Goal: Task Accomplishment & Management: Use online tool/utility

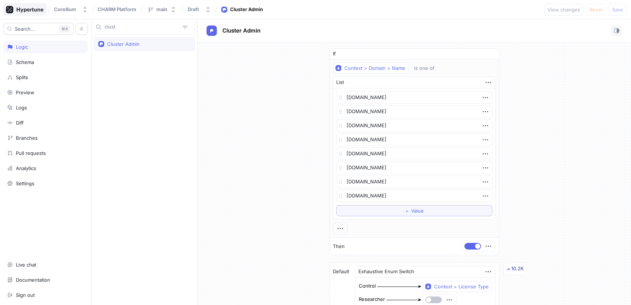
click at [18, 6] on icon at bounding box center [25, 9] width 38 height 7
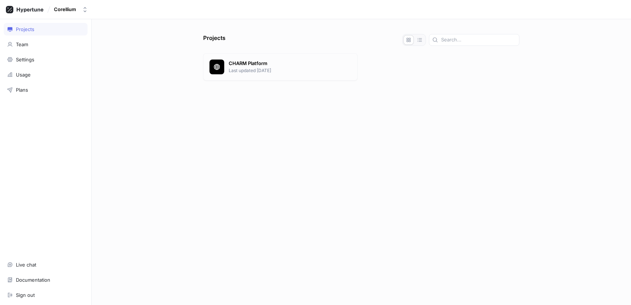
click at [275, 72] on p "Last updated 14 days ago" at bounding box center [290, 70] width 123 height 7
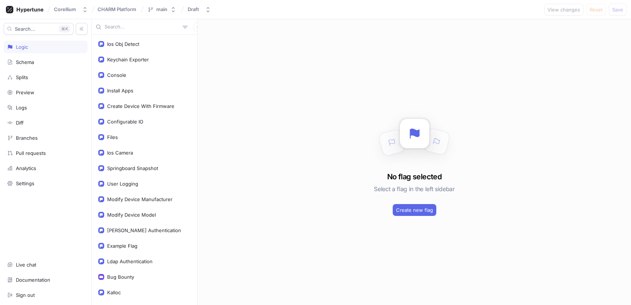
click at [137, 25] on input "text" at bounding box center [142, 26] width 75 height 7
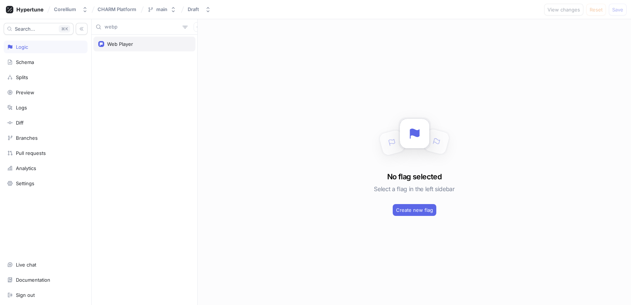
type input "webp"
click at [134, 45] on div "Web Player" at bounding box center [144, 44] width 92 height 6
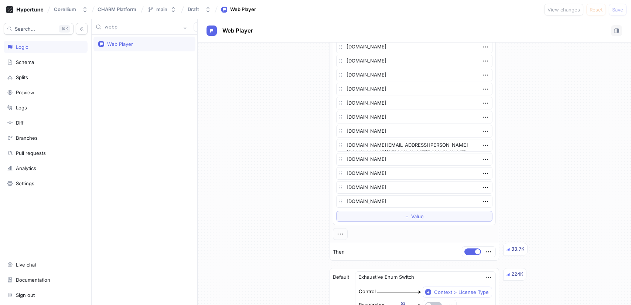
scroll to position [306, 0]
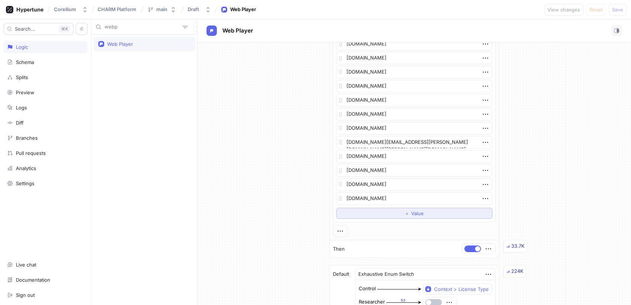
click at [404, 211] on span "＋" at bounding box center [406, 213] width 5 height 4
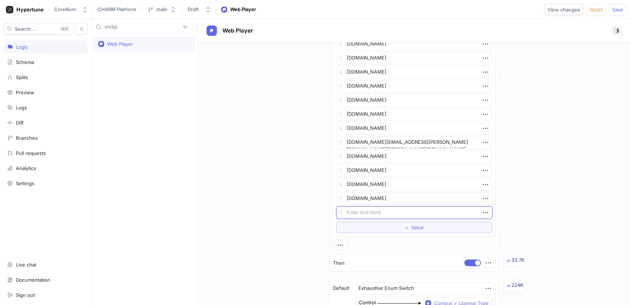
type textarea "x"
type textarea "[DOMAIN_NAME]"
type textarea "x"
type textarea "[DOMAIN_NAME]"
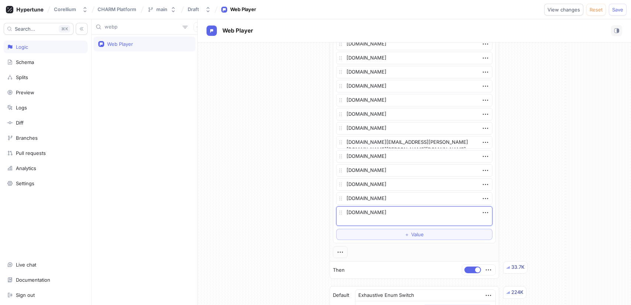
type textarea "x"
type textarea "[DOMAIN_NAME]"
click at [606, 222] on div "If Context > Domain > Name is one of List kelvisfalconessentials.corellium.dev …" at bounding box center [414, 164] width 433 height 856
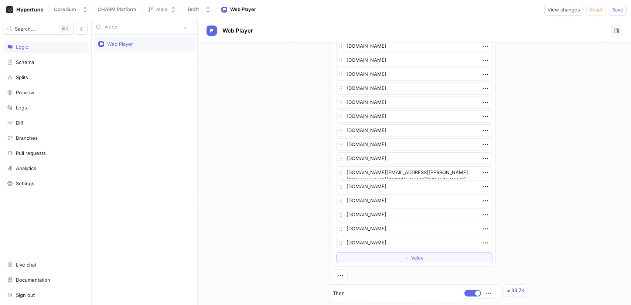
scroll to position [0, 0]
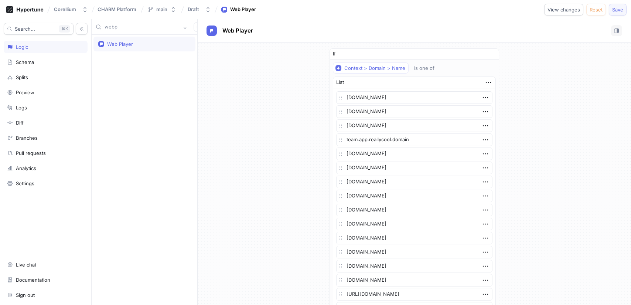
click at [619, 10] on span "Save" at bounding box center [617, 9] width 11 height 4
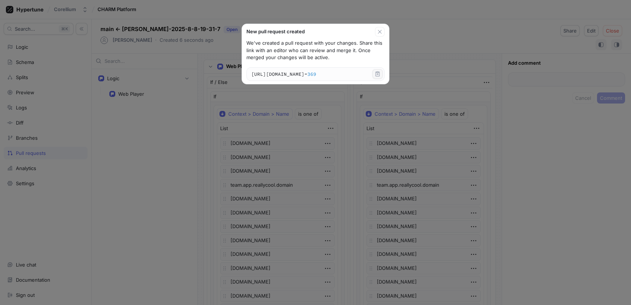
click at [380, 75] on icon "button" at bounding box center [378, 74] width 6 height 6
click at [380, 33] on icon "button" at bounding box center [380, 32] width 6 height 6
type textarea "x"
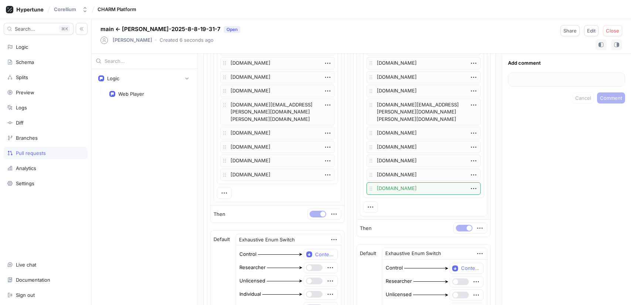
scroll to position [388, 0]
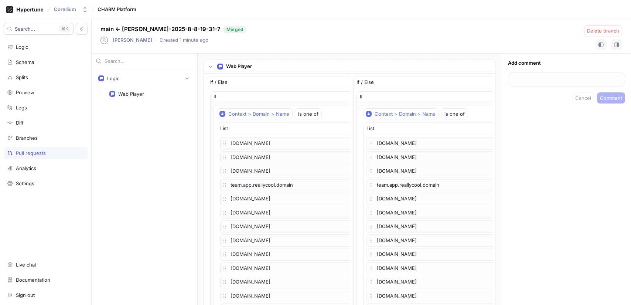
type textarea "x"
click at [133, 95] on div "Web Player" at bounding box center [131, 94] width 26 height 6
type textarea "x"
click at [61, 8] on div "Corellium" at bounding box center [65, 9] width 22 height 6
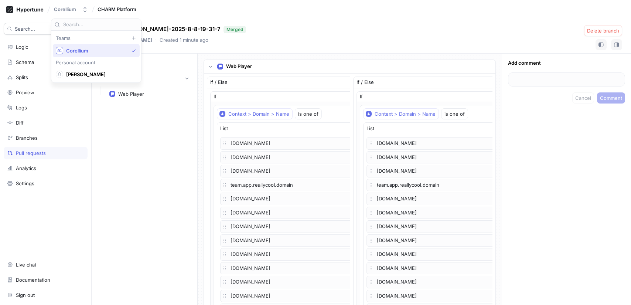
click at [70, 51] on span "Corellium" at bounding box center [97, 51] width 62 height 6
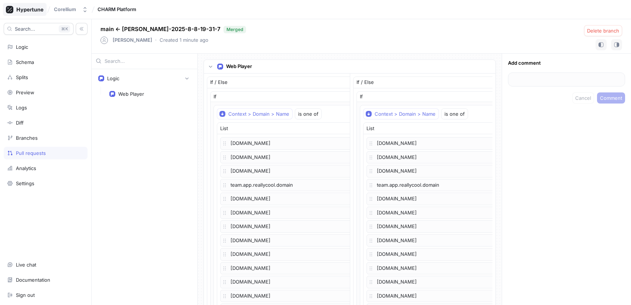
click at [28, 9] on icon at bounding box center [30, 9] width 27 height 5
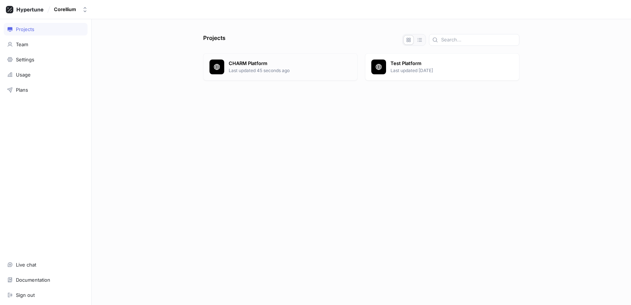
click at [282, 73] on p "Last updated 45 seconds ago" at bounding box center [290, 70] width 123 height 7
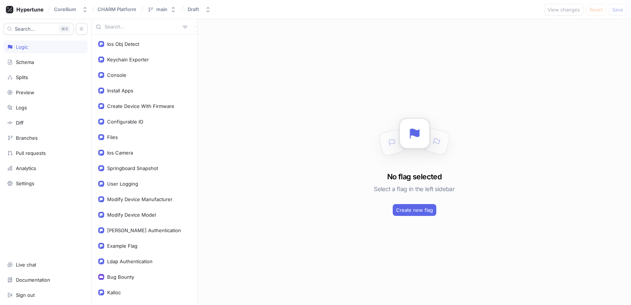
click at [124, 25] on input "text" at bounding box center [142, 26] width 75 height 7
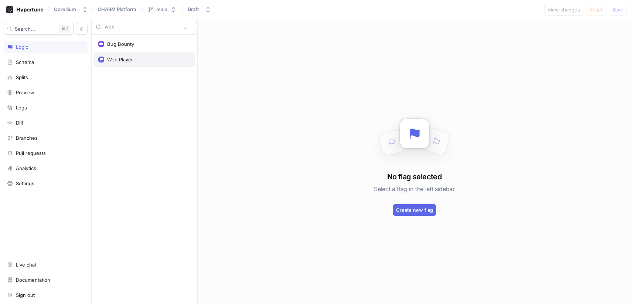
type input "web"
click at [124, 60] on div "Web Player" at bounding box center [120, 60] width 26 height 6
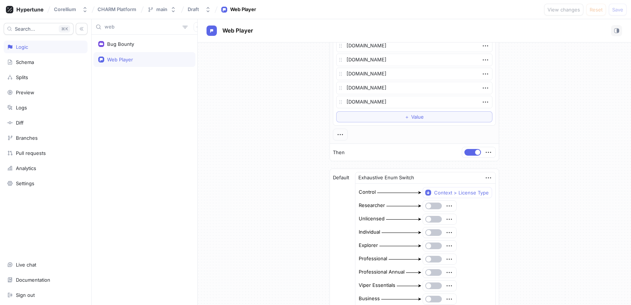
scroll to position [417, 0]
type textarea "x"
click at [133, 26] on input "web" at bounding box center [142, 26] width 75 height 7
drag, startPoint x: 133, startPoint y: 26, endPoint x: -7, endPoint y: 25, distance: 140.0
click at [0, 25] on html "Corellium CHARM Platform main Draft Web Player View changes Reset Save Search..…" at bounding box center [315, 152] width 631 height 305
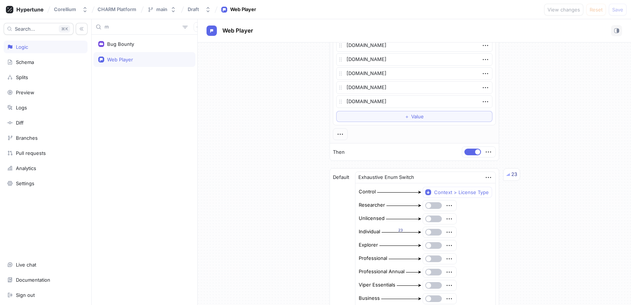
type input "ma"
type textarea "x"
type input "matr"
type textarea "x"
type input "matrix"
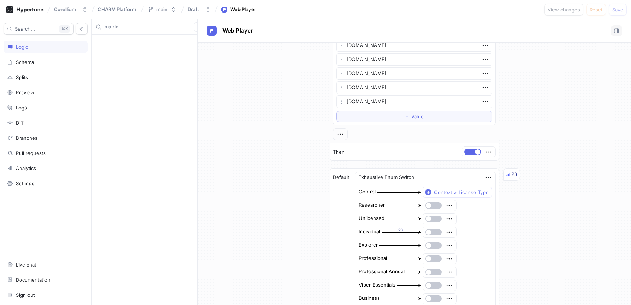
type textarea "x"
type input "matr"
type textarea "x"
type input "m"
type textarea "x"
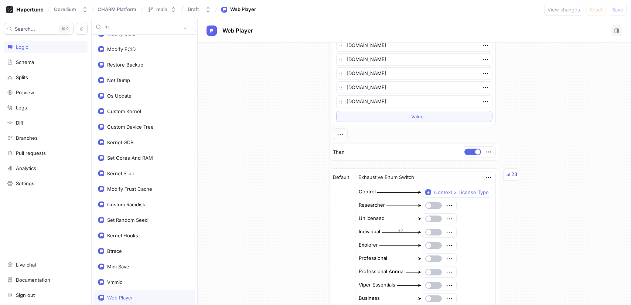
type input "ma"
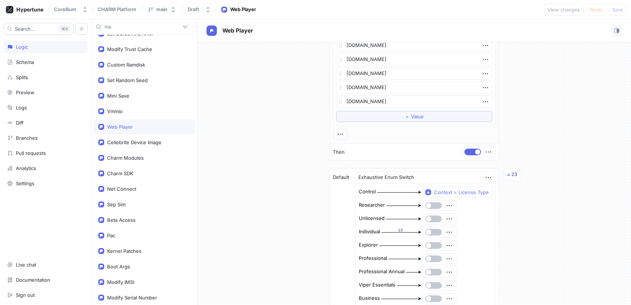
scroll to position [228, 0]
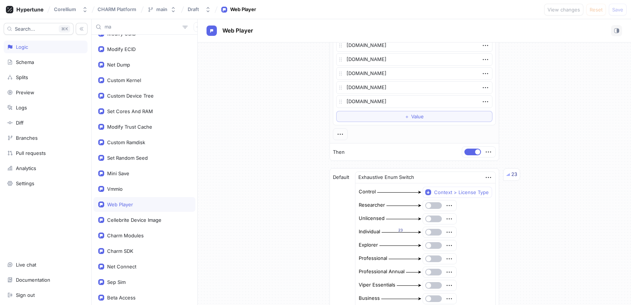
type textarea "x"
type input "mas"
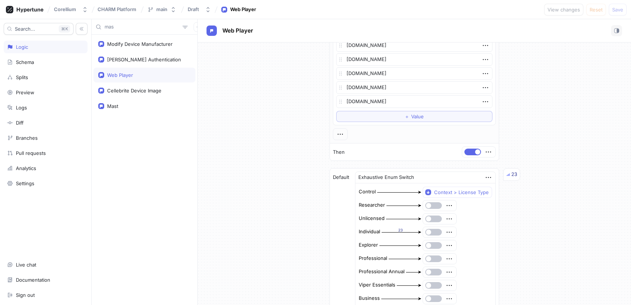
type textarea "x"
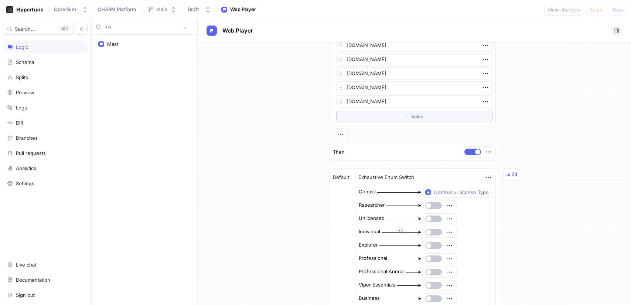
type input "mat"
type textarea "x"
type input "matri"
type textarea "x"
type input "ma"
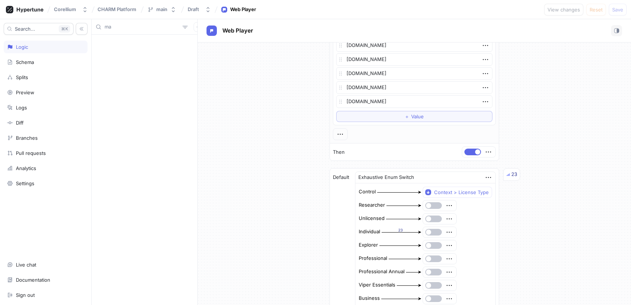
type textarea "x"
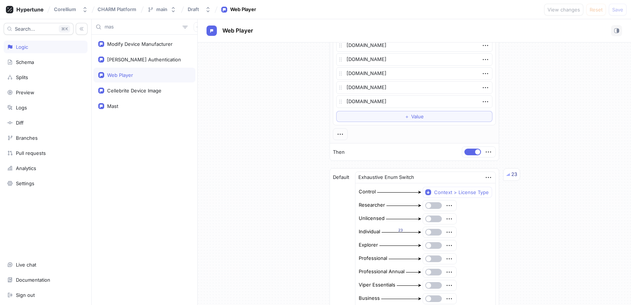
type input "mast"
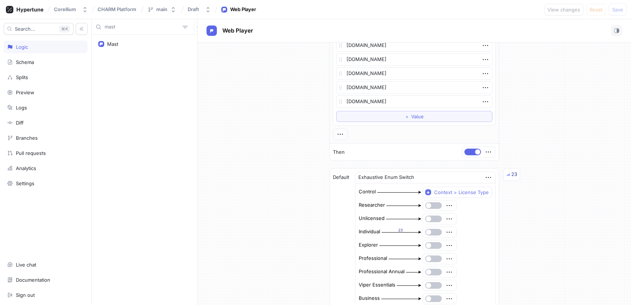
type textarea "x"
type input "mast"
click at [129, 44] on div "Mast" at bounding box center [144, 44] width 92 height 6
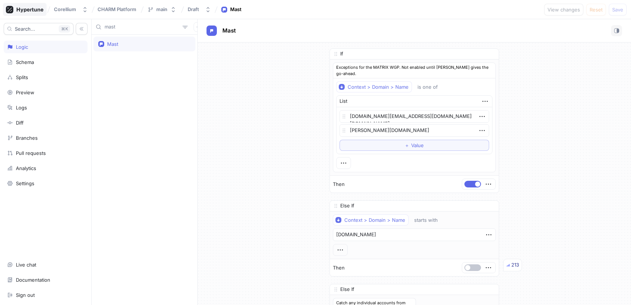
click at [16, 6] on icon at bounding box center [25, 9] width 38 height 7
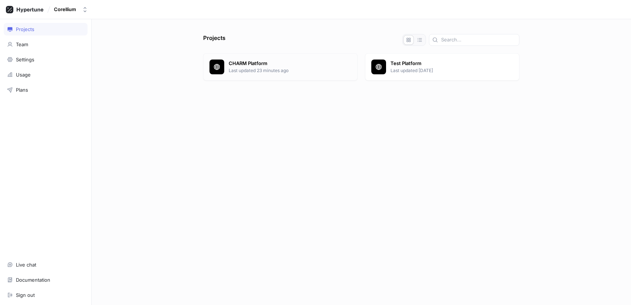
click at [264, 67] on p "Last updated 23 minutes ago" at bounding box center [290, 70] width 123 height 7
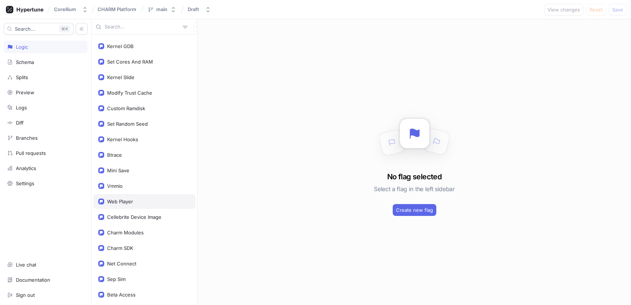
scroll to position [396, 0]
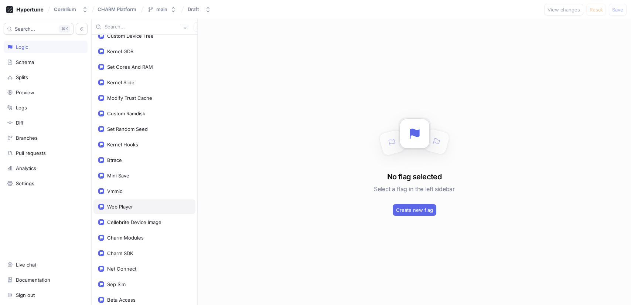
click at [133, 204] on div "Web Player" at bounding box center [144, 207] width 92 height 6
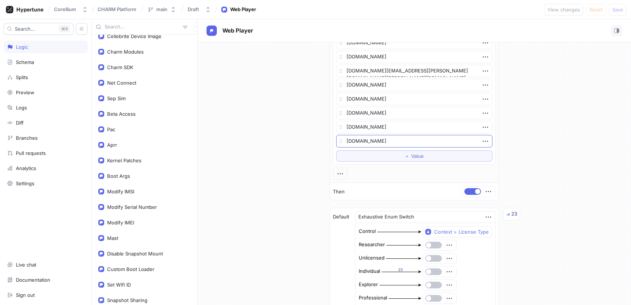
scroll to position [582, 0]
drag, startPoint x: 438, startPoint y: 141, endPoint x: 305, endPoint y: 138, distance: 132.3
click at [305, 138] on div "If Context > Domain > Name is one of List [DOMAIN_NAME] [DOMAIN_NAME] [DOMAIN_N…" at bounding box center [414, 93] width 433 height 856
click at [125, 237] on div "Mast" at bounding box center [144, 238] width 92 height 6
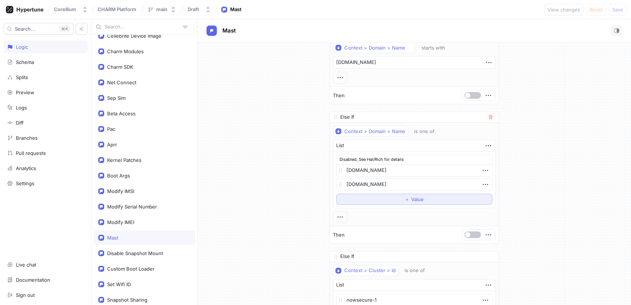
scroll to position [276, 0]
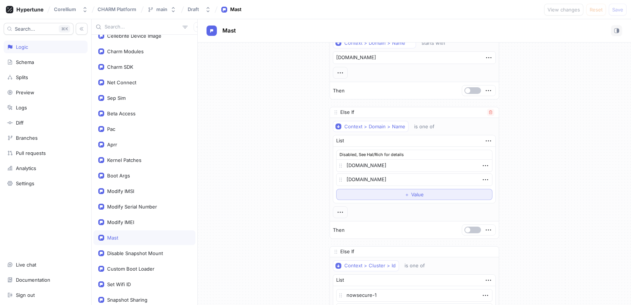
click at [419, 192] on span "Value" at bounding box center [417, 194] width 13 height 4
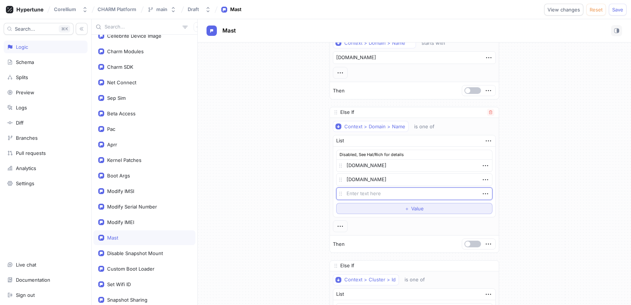
type textarea "x"
type textarea "[DOMAIN_NAME]"
type textarea "x"
type textarea "[DOMAIN_NAME]"
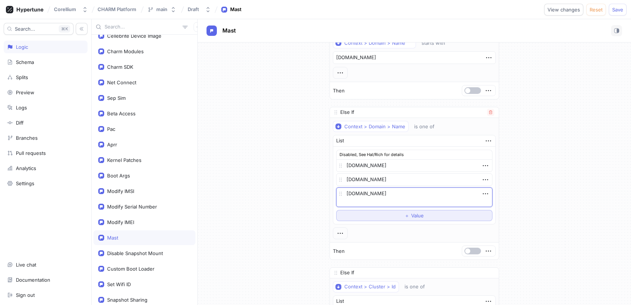
type textarea "x"
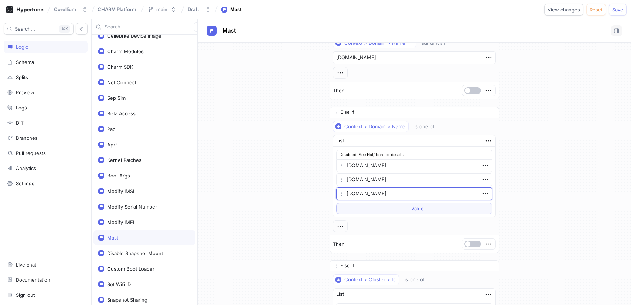
type textarea "[DOMAIN_NAME]"
click at [259, 204] on div "If Exceptions for the MATRIX WGP. Not enabled until [PERSON_NAME] gives the go-…" at bounding box center [414, 235] width 433 height 937
click at [619, 12] on span "Save" at bounding box center [617, 9] width 11 height 4
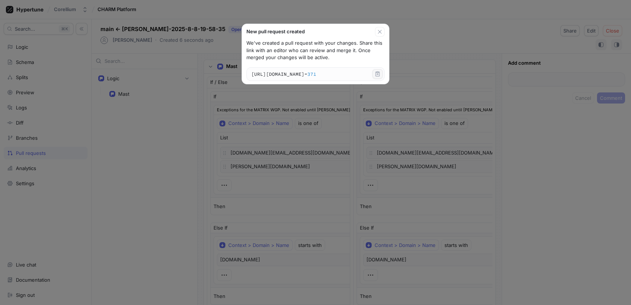
click at [379, 76] on icon "button" at bounding box center [378, 74] width 6 height 6
click at [379, 31] on icon "button" at bounding box center [380, 32] width 6 height 6
type textarea "x"
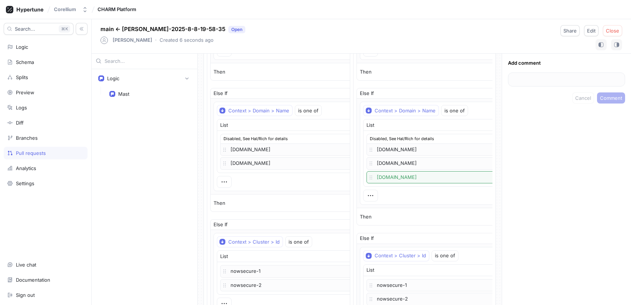
scroll to position [321, 0]
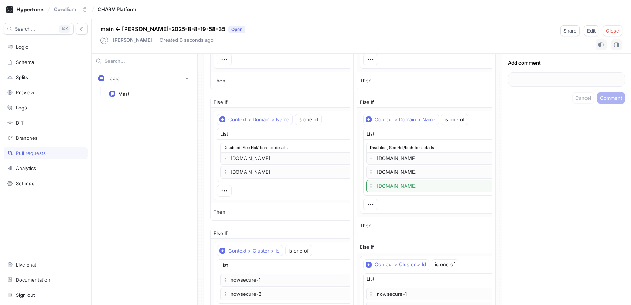
click at [587, 207] on div "Add comment Cancel Comment" at bounding box center [566, 179] width 129 height 251
